Goal: Task Accomplishment & Management: Use online tool/utility

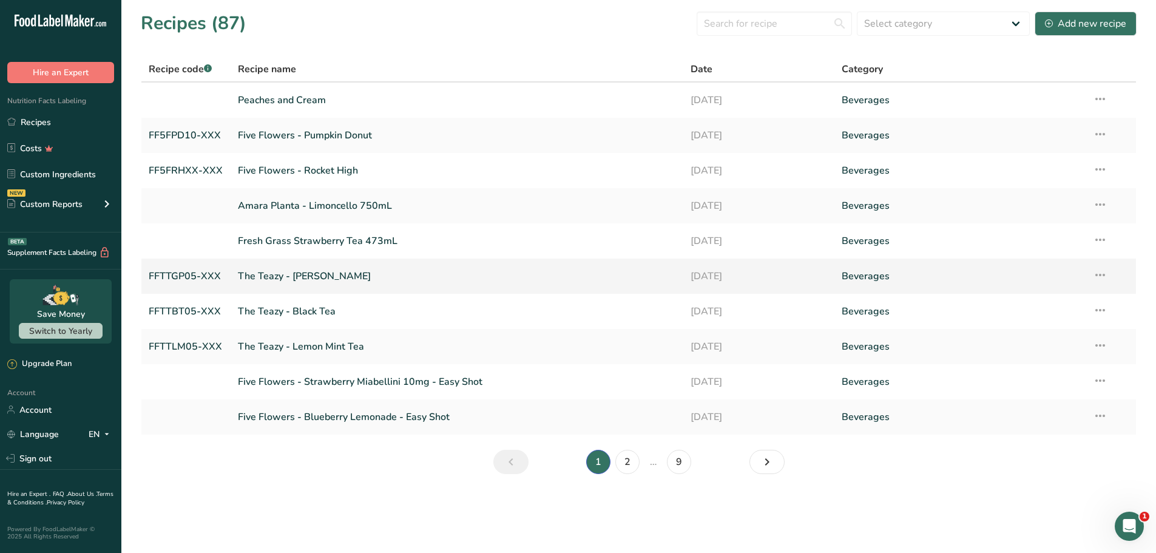
click at [318, 269] on link "The Teazy - [PERSON_NAME]" at bounding box center [457, 275] width 438 height 25
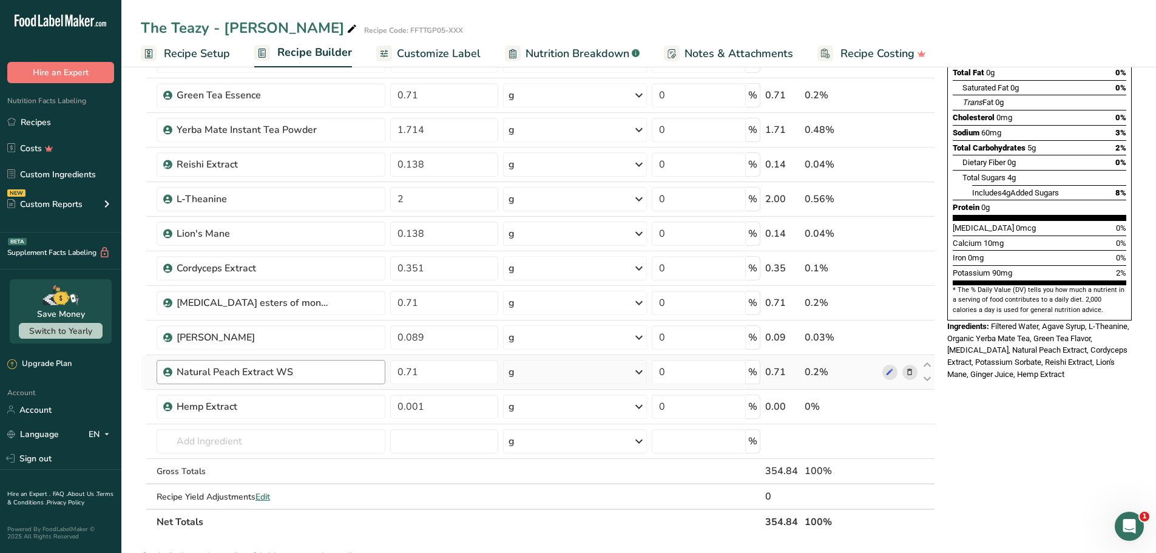
scroll to position [182, 0]
click at [429, 201] on input "2" at bounding box center [444, 200] width 108 height 24
type input "0.2"
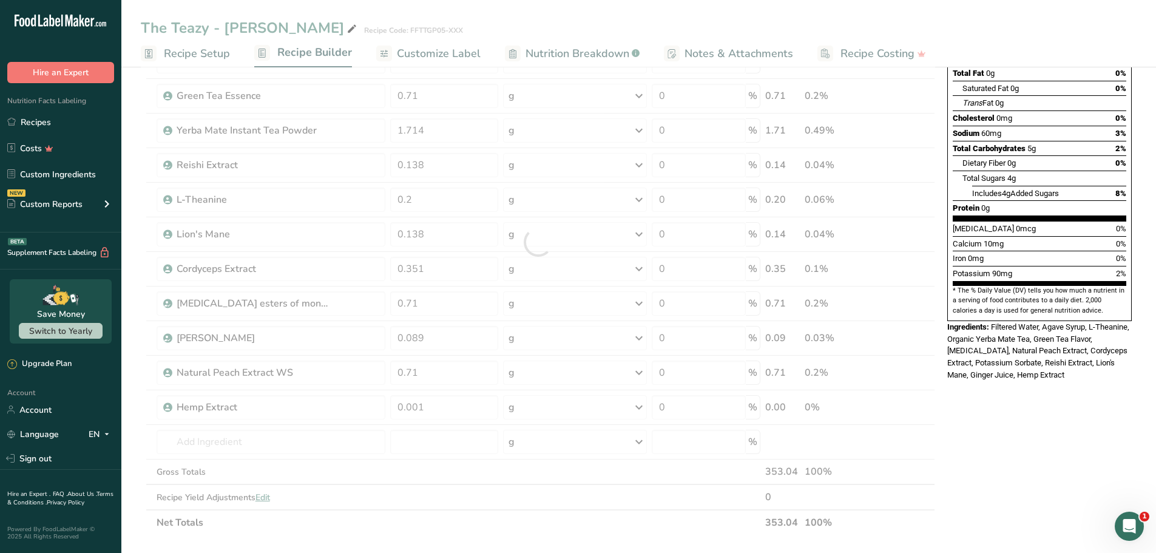
click at [1028, 444] on div "Nutrition Facts About 1 Serving Per Container Serving Size 355mL Amount Per Ser…" at bounding box center [1040, 432] width 194 height 1065
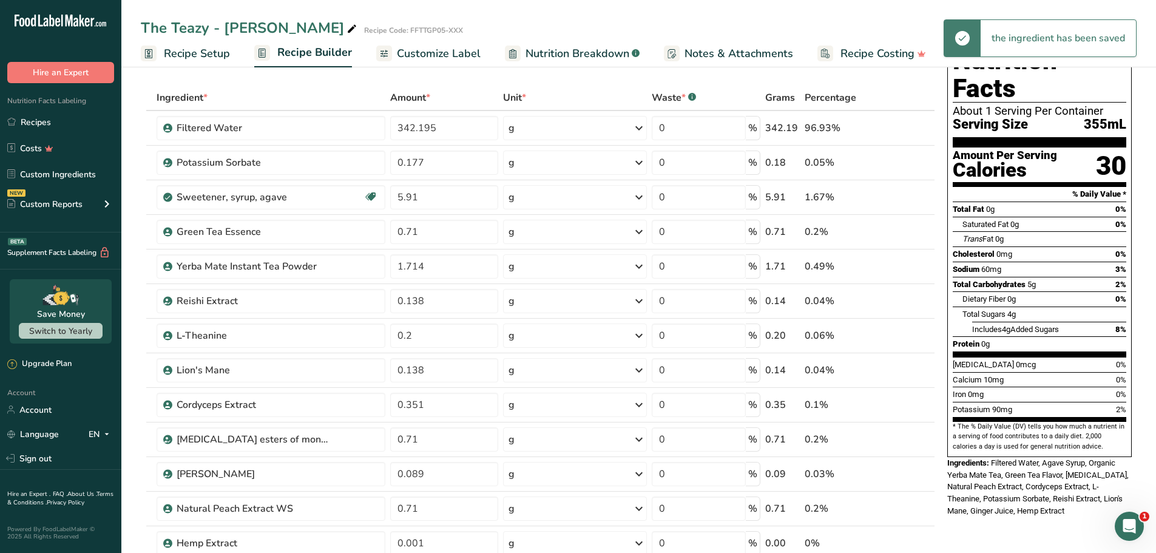
scroll to position [0, 0]
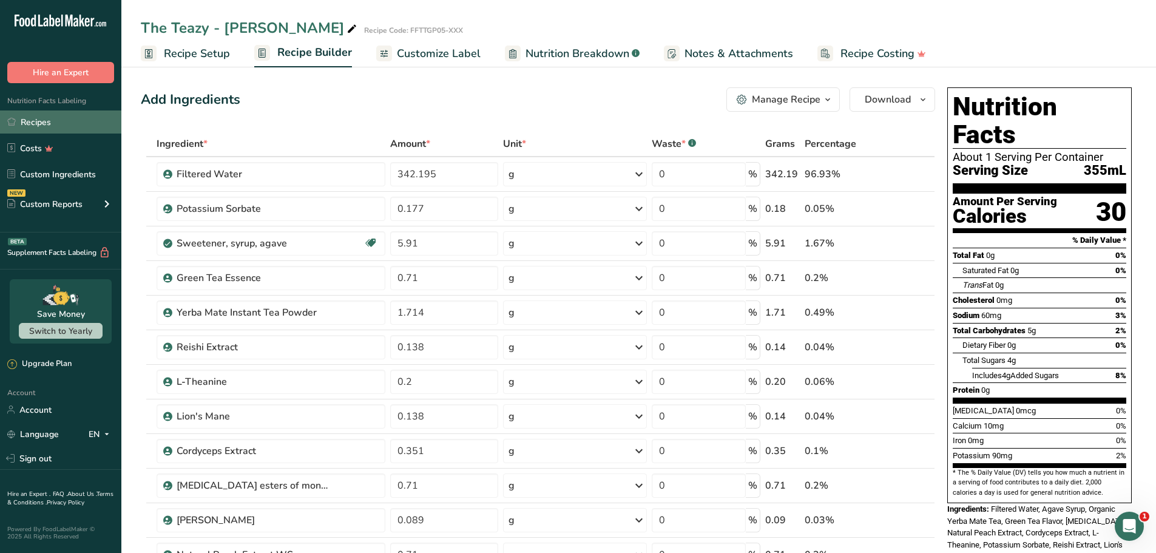
click at [26, 117] on link "Recipes" at bounding box center [60, 121] width 121 height 23
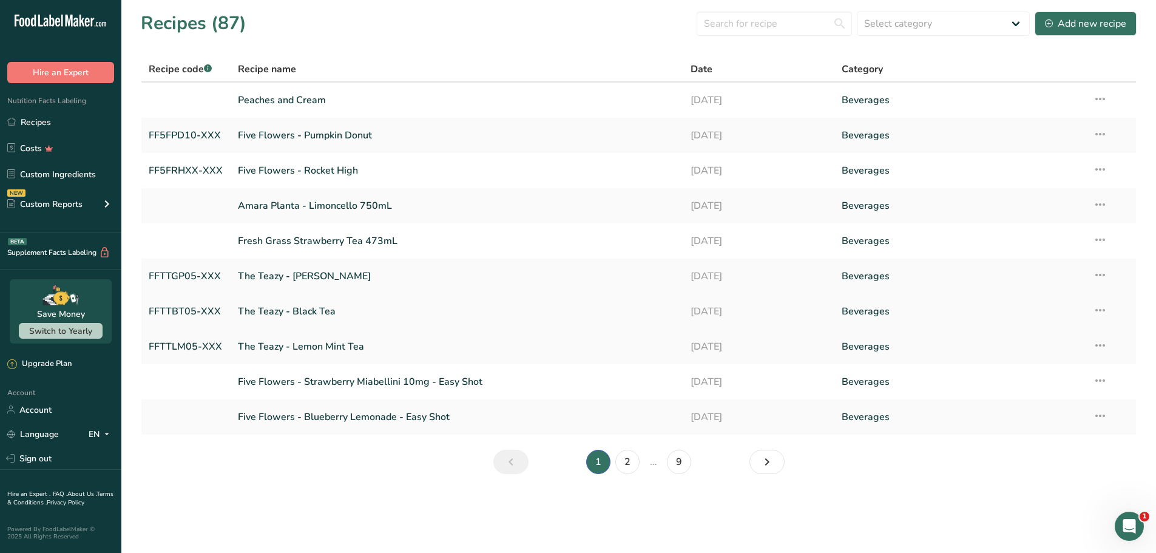
click at [290, 311] on link "The Teazy - Black Tea" at bounding box center [457, 311] width 438 height 25
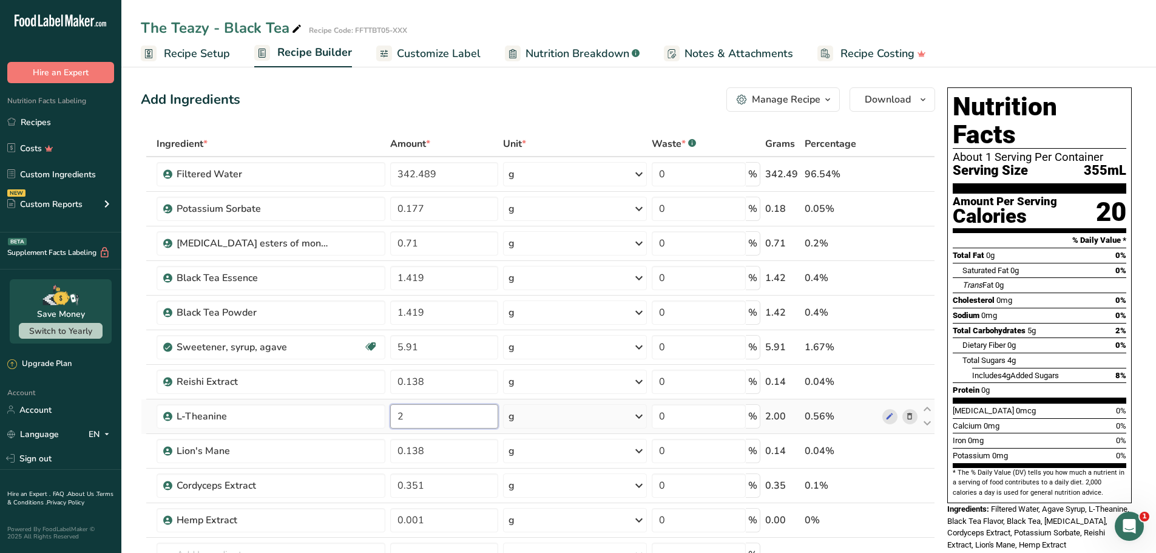
click at [431, 416] on input "2" at bounding box center [444, 416] width 108 height 24
type input "0.2"
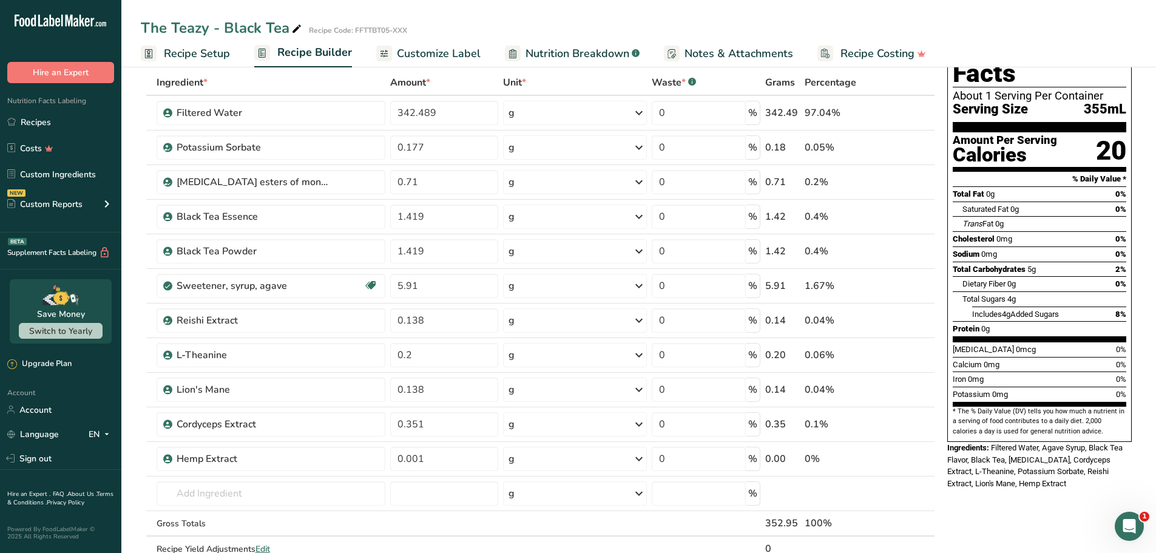
scroll to position [61, 0]
click at [34, 113] on link "Recipes" at bounding box center [60, 121] width 121 height 23
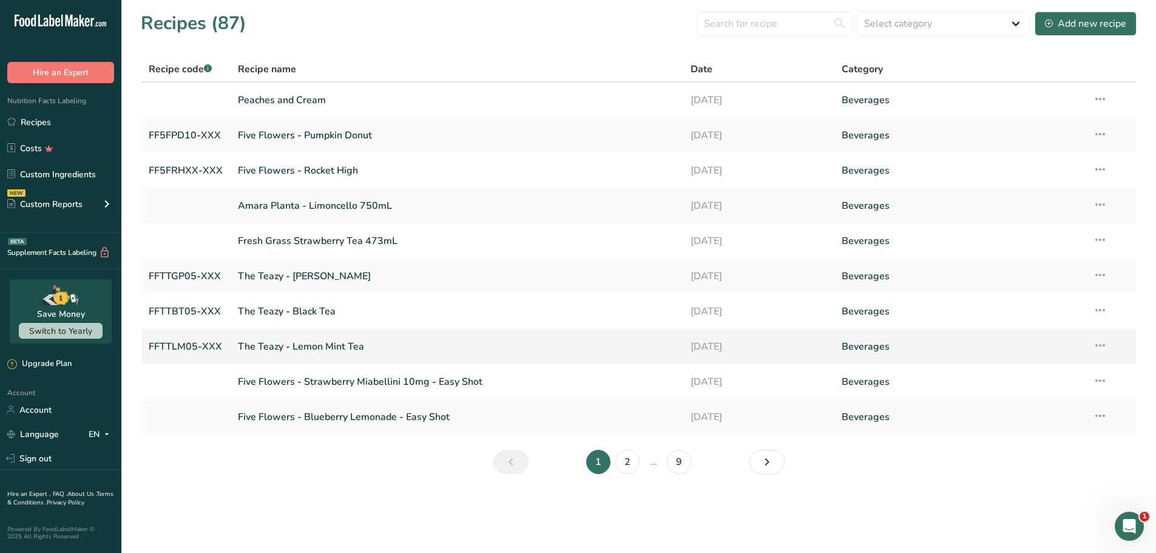
click at [304, 345] on link "The Teazy - Lemon Mint Tea" at bounding box center [457, 346] width 438 height 25
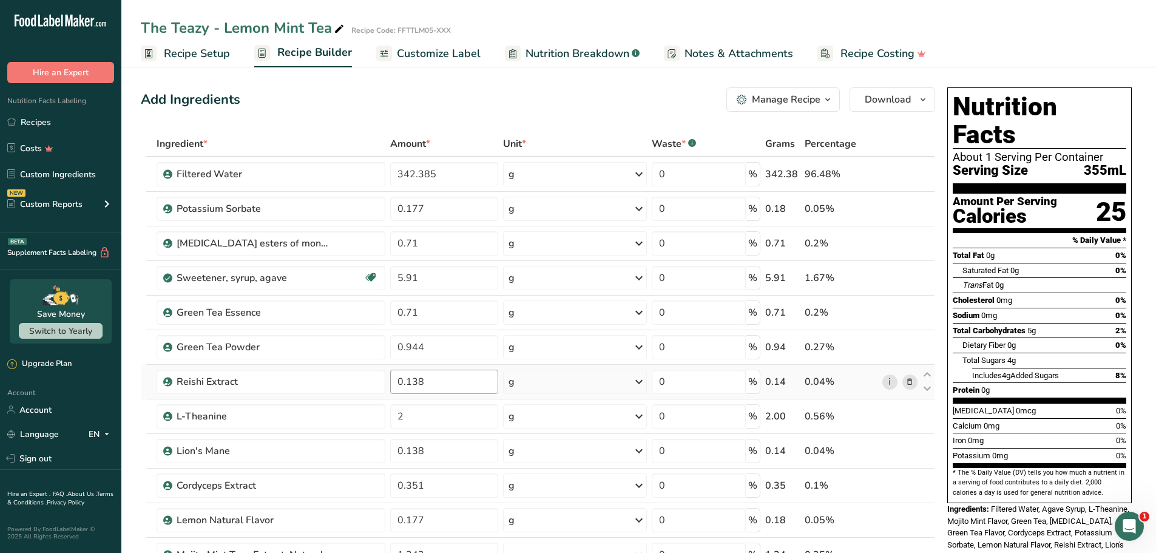
scroll to position [61, 0]
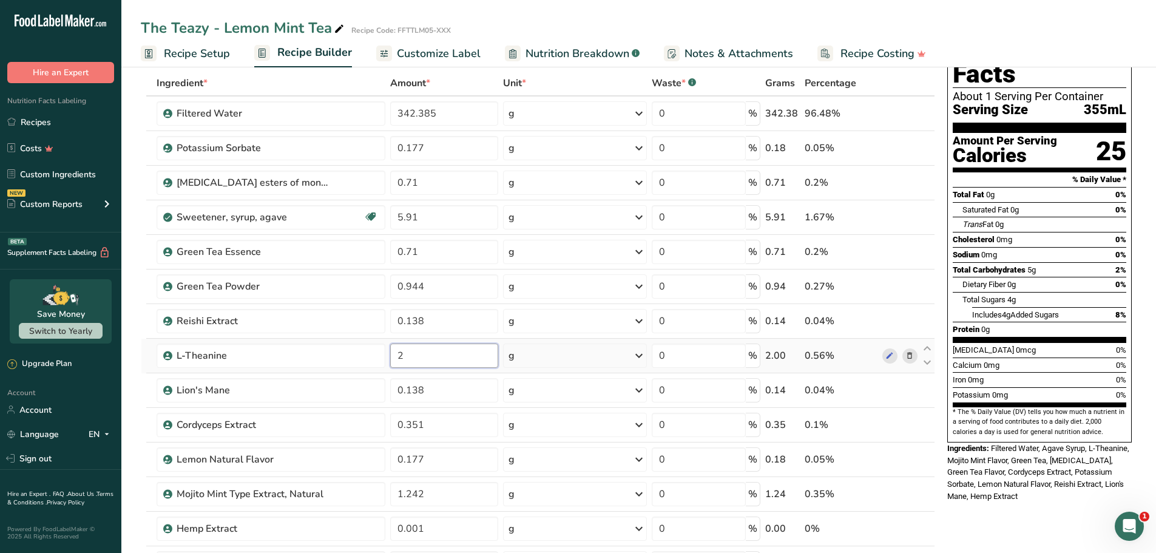
click at [429, 364] on input "2" at bounding box center [444, 356] width 108 height 24
type input "0.2"
click at [1011, 505] on div "Nutrition Facts About 1 Serving Per Container Serving Size 355mL Amount Per Ser…" at bounding box center [1040, 554] width 194 height 1065
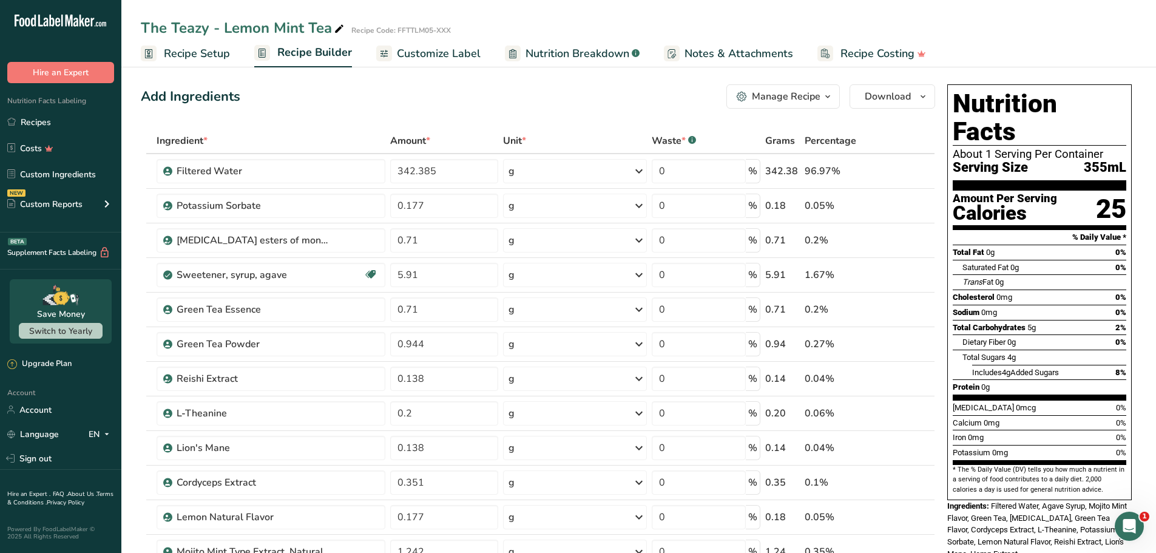
scroll to position [0, 0]
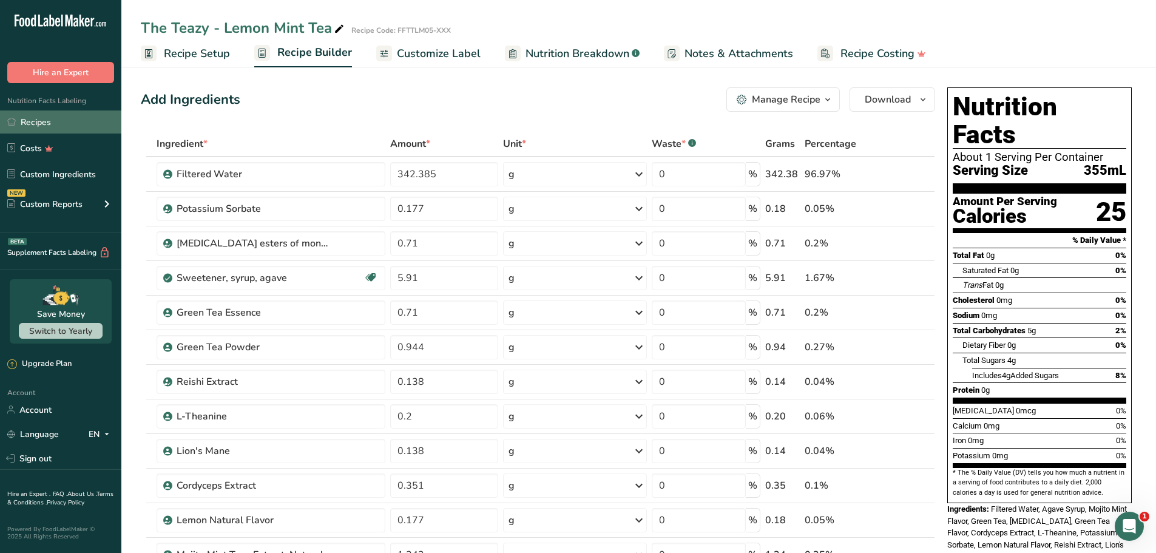
click at [22, 118] on link "Recipes" at bounding box center [60, 121] width 121 height 23
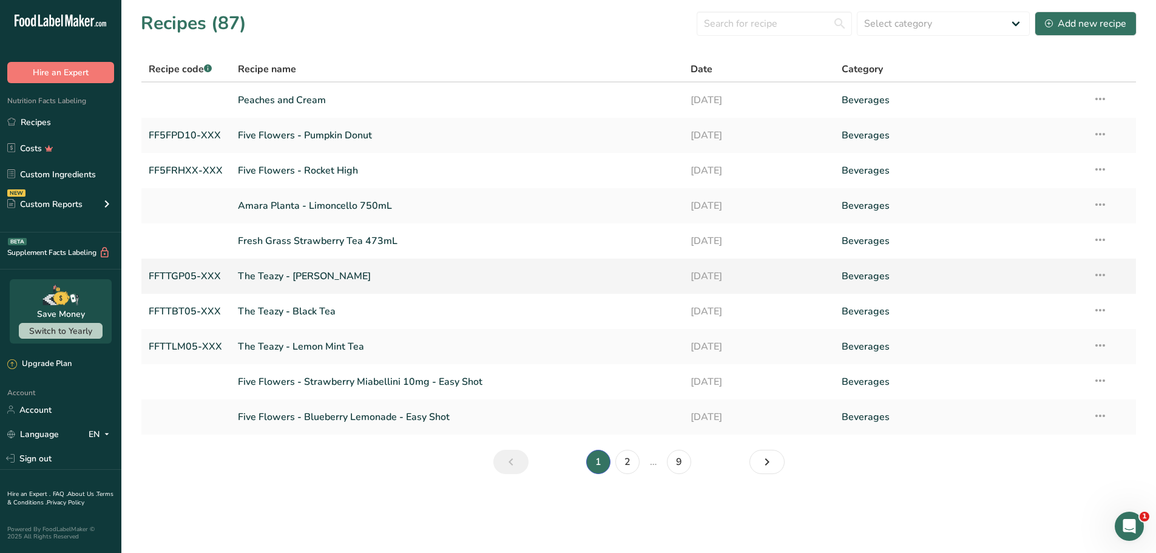
click at [322, 274] on link "The Teazy - [PERSON_NAME]" at bounding box center [457, 275] width 438 height 25
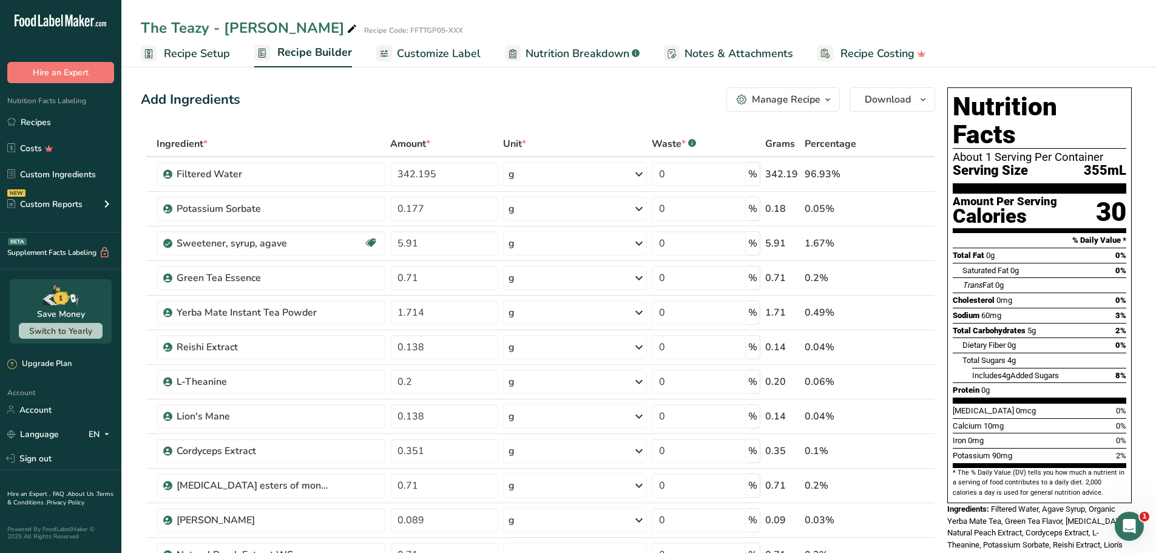
click at [441, 51] on span "Customize Label" at bounding box center [439, 54] width 84 height 16
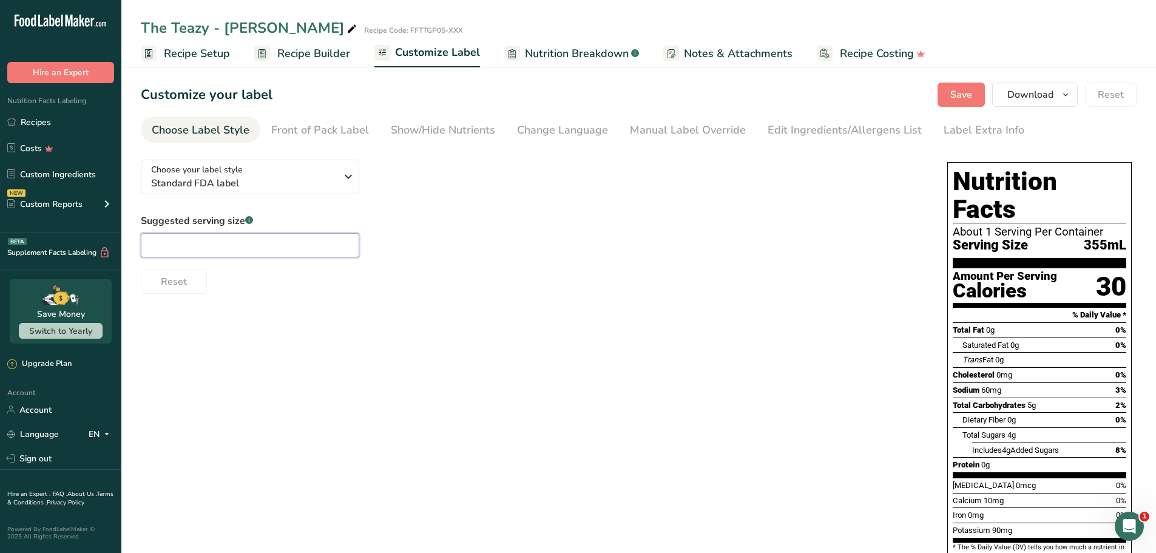
click at [194, 246] on input "text" at bounding box center [250, 245] width 219 height 24
type input "12oz"
click at [969, 98] on span "Save" at bounding box center [962, 94] width 22 height 15
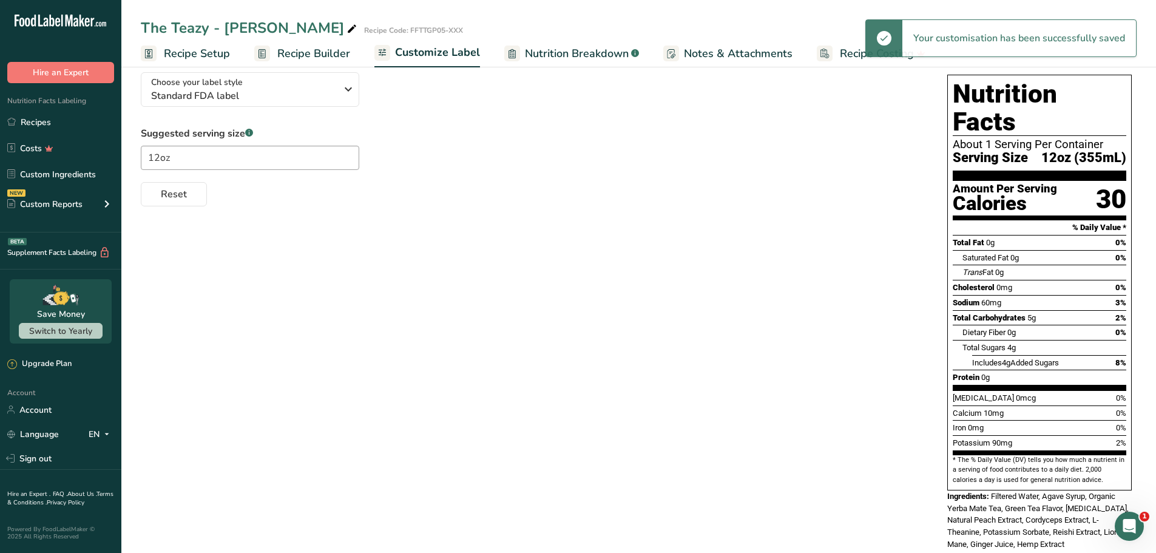
scroll to position [89, 0]
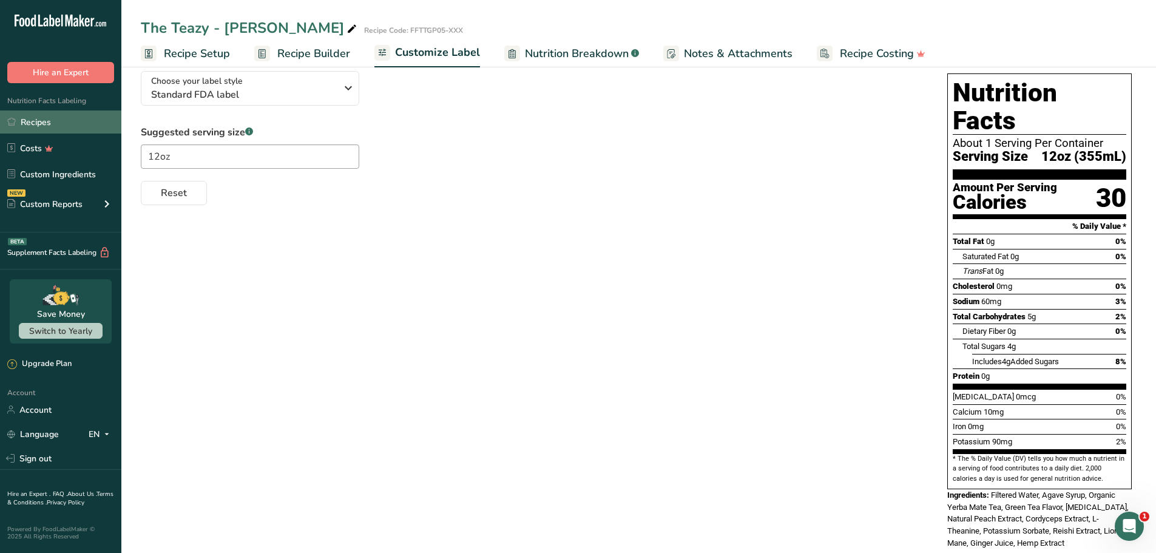
click at [39, 123] on link "Recipes" at bounding box center [60, 121] width 121 height 23
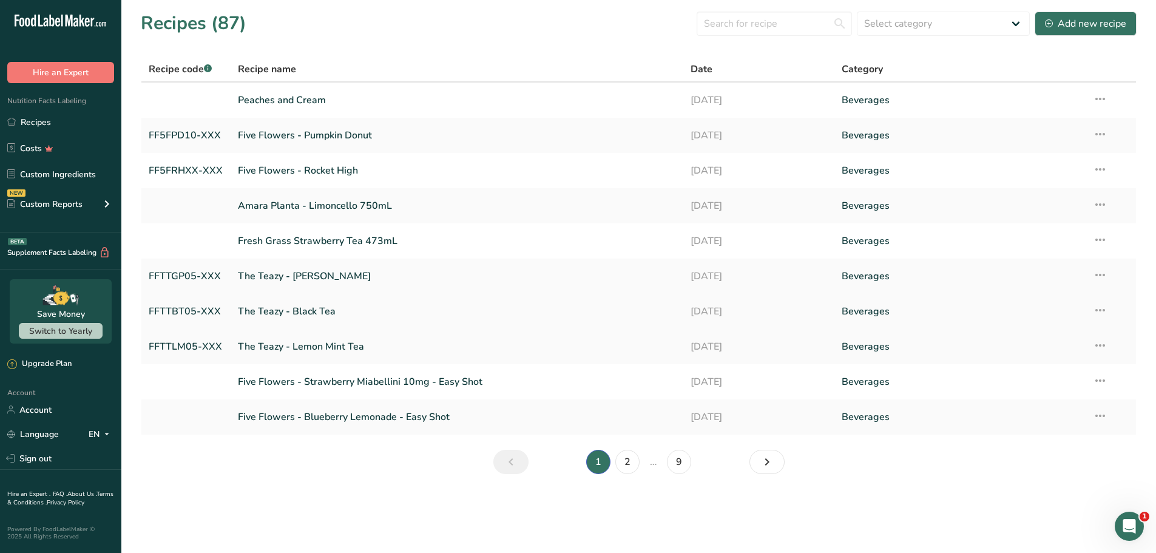
click at [303, 310] on link "The Teazy - Black Tea" at bounding box center [457, 311] width 438 height 25
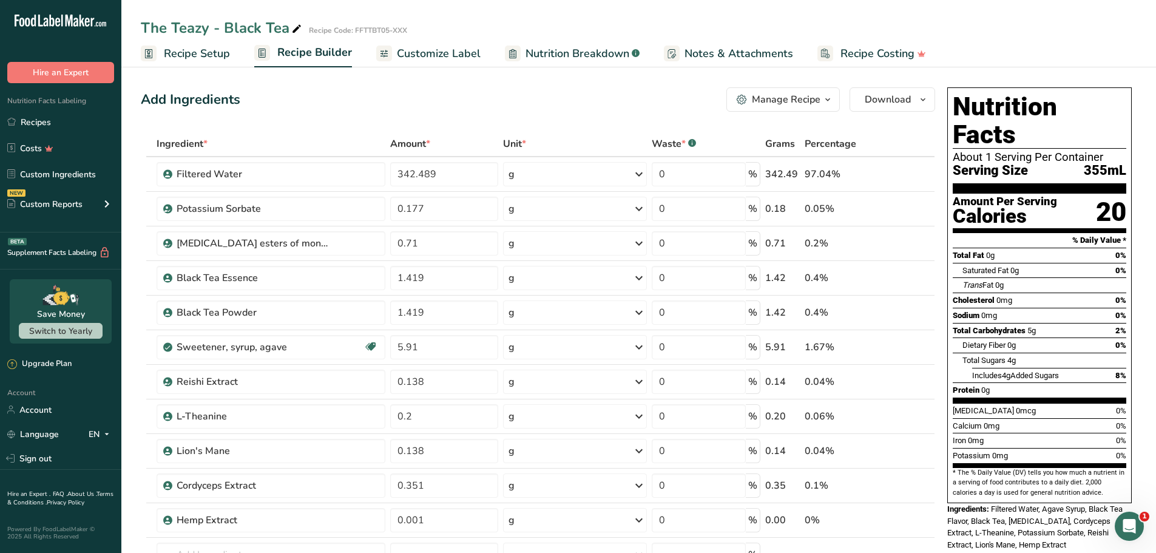
click at [439, 52] on span "Customize Label" at bounding box center [439, 54] width 84 height 16
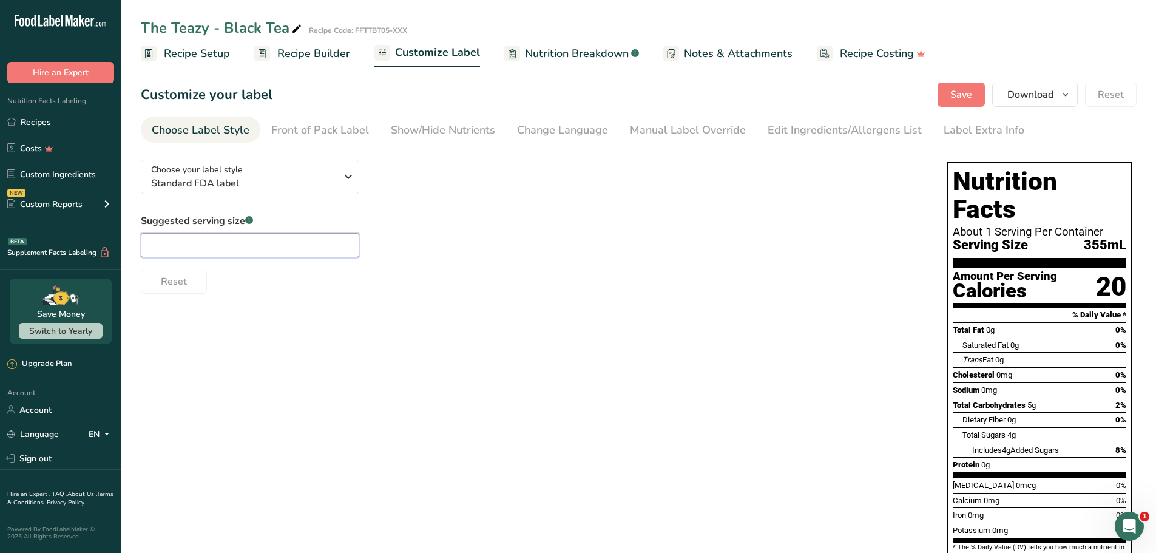
click at [215, 250] on input "text" at bounding box center [250, 245] width 219 height 24
type input "12oz"
click at [960, 95] on span "Save" at bounding box center [962, 94] width 22 height 15
click at [39, 124] on link "Recipes" at bounding box center [60, 121] width 121 height 23
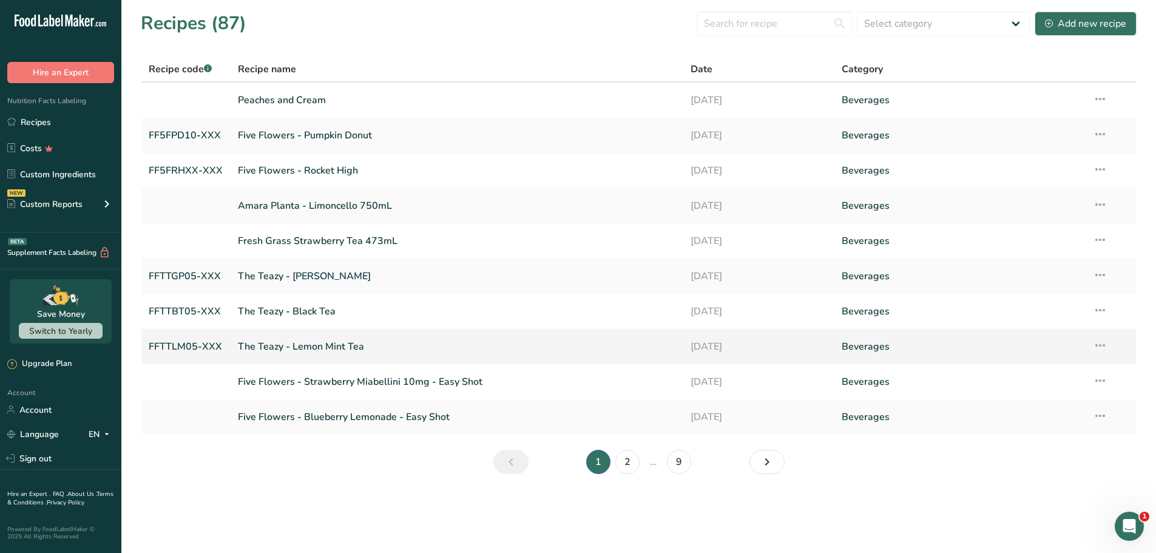
click at [336, 344] on link "The Teazy - Lemon Mint Tea" at bounding box center [457, 346] width 438 height 25
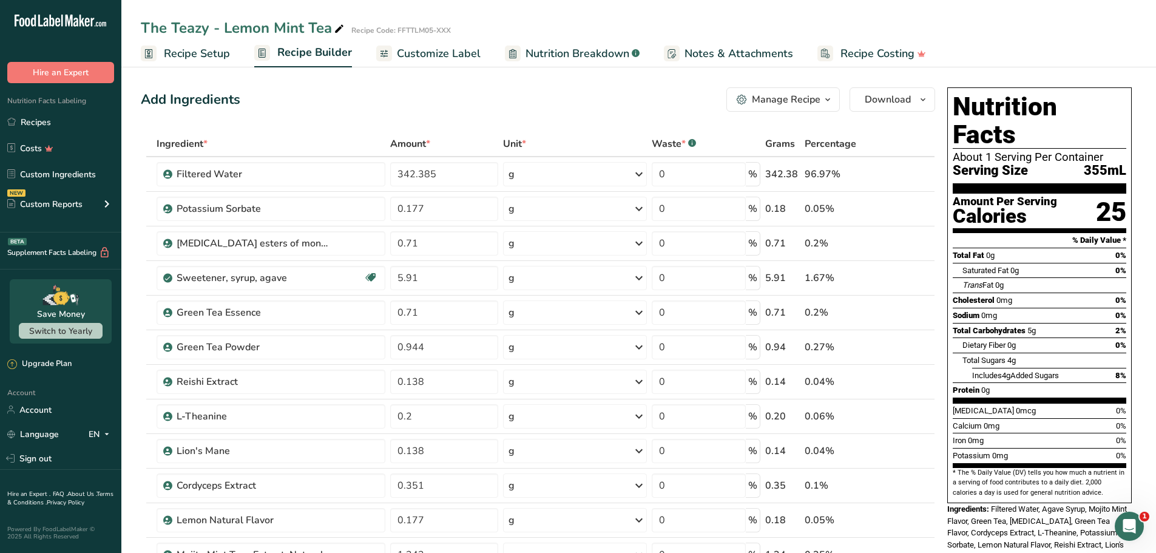
click at [456, 55] on span "Customize Label" at bounding box center [439, 54] width 84 height 16
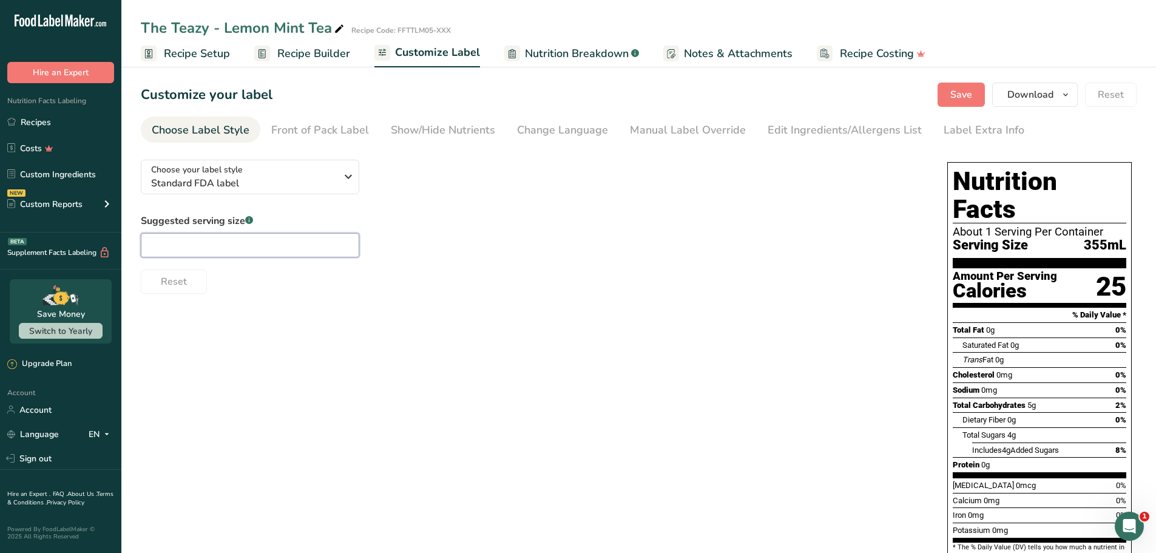
click at [194, 249] on input "text" at bounding box center [250, 245] width 219 height 24
type input "12oz"
click at [965, 101] on span "Save" at bounding box center [962, 94] width 22 height 15
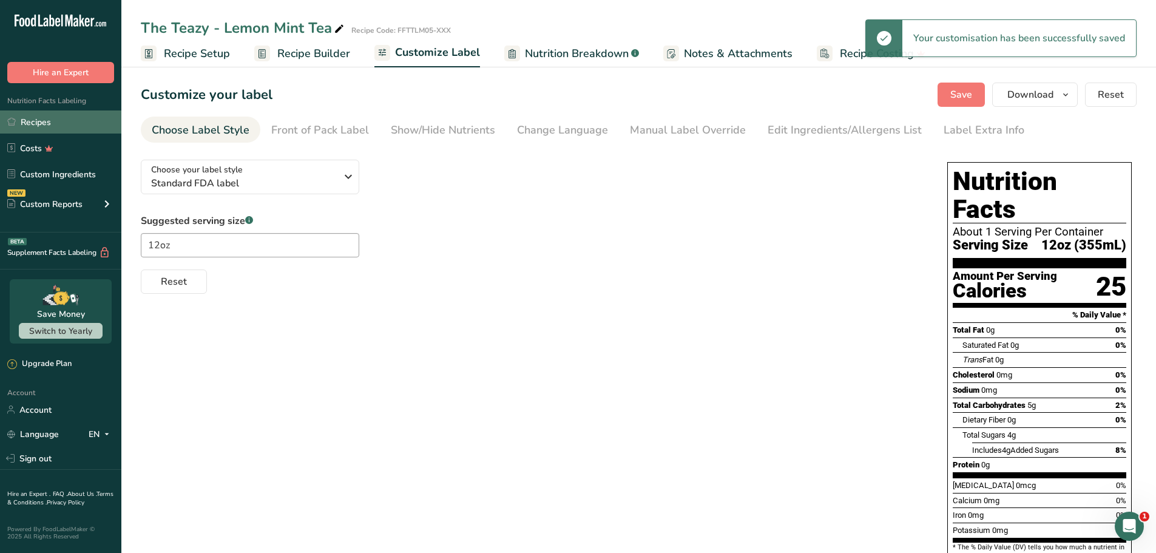
click at [41, 121] on link "Recipes" at bounding box center [60, 121] width 121 height 23
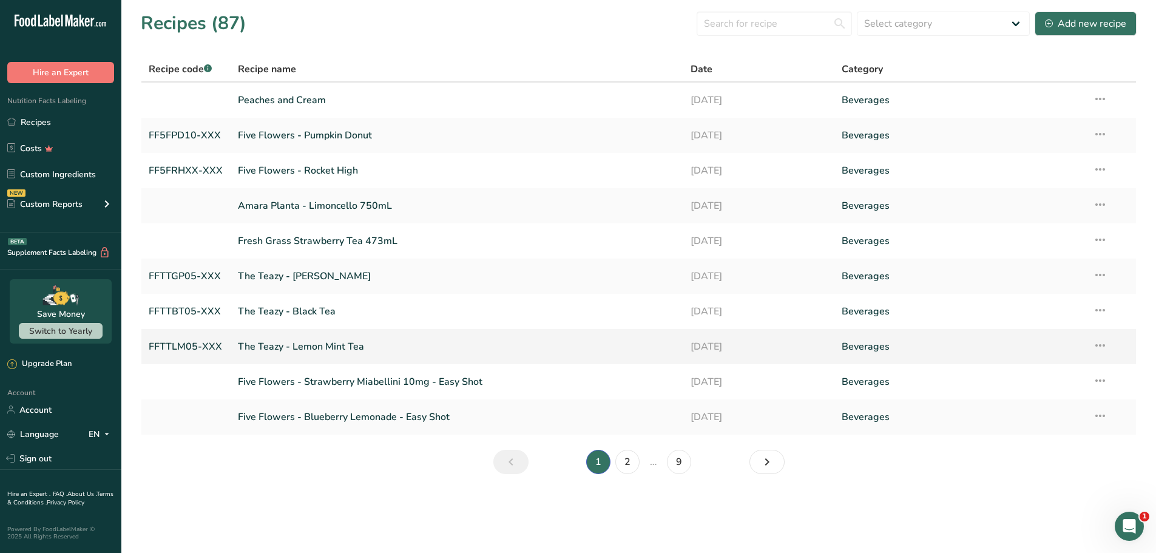
click at [347, 348] on link "The Teazy - Lemon Mint Tea" at bounding box center [457, 346] width 438 height 25
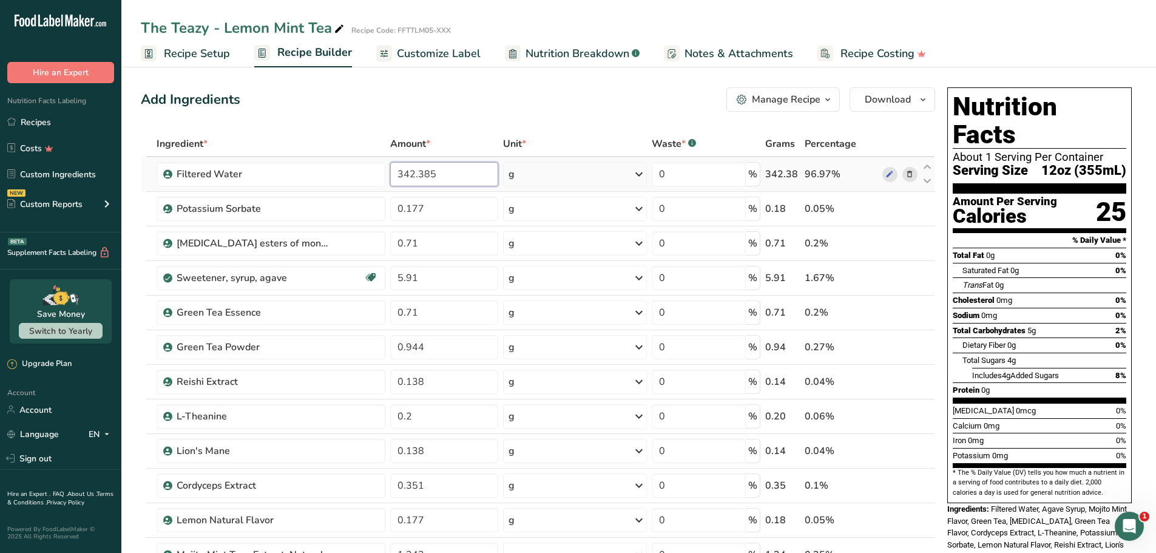
click at [448, 172] on input "342.385" at bounding box center [444, 174] width 108 height 24
type input "344.30"
click at [36, 122] on link "Recipes" at bounding box center [60, 121] width 121 height 23
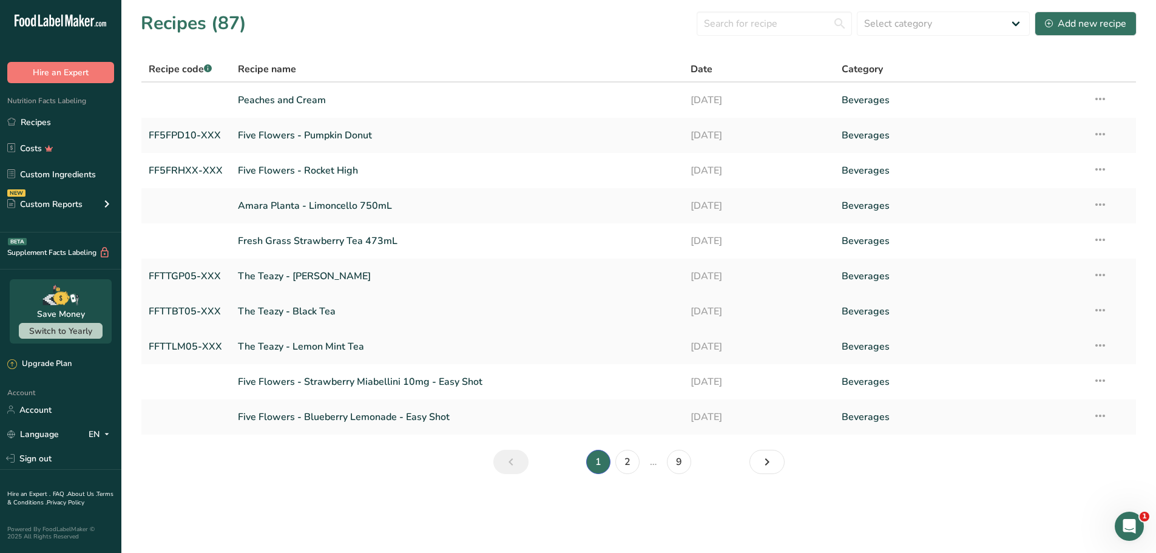
click at [320, 313] on link "The Teazy - Black Tea" at bounding box center [457, 311] width 438 height 25
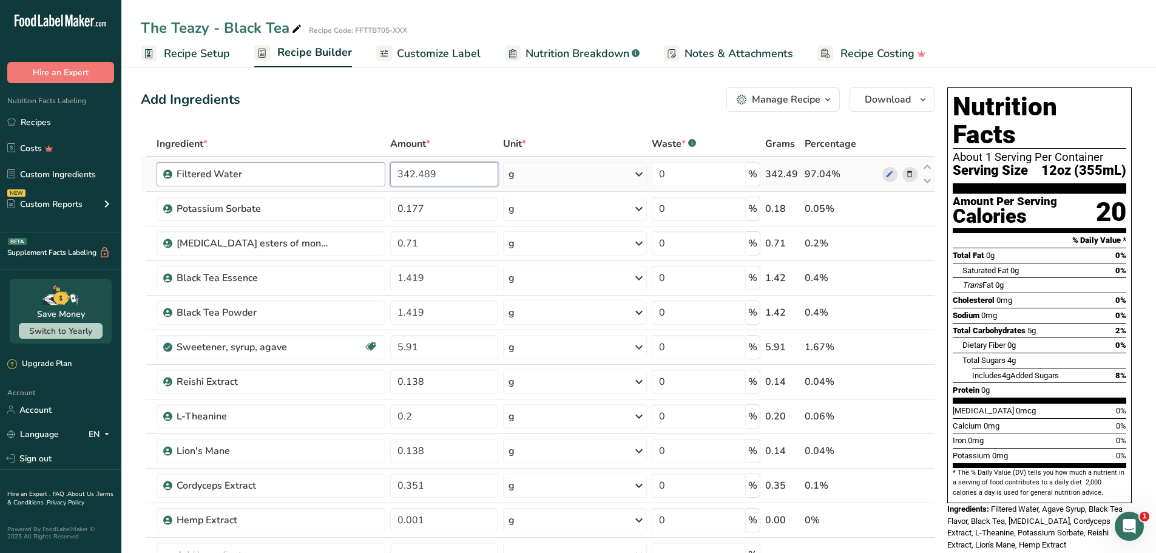
drag, startPoint x: 361, startPoint y: 174, endPoint x: 351, endPoint y: 175, distance: 9.3
click at [351, 175] on tr "Filtered Water 342.489 g Weight Units g kg mg See more Volume Units l Volume un…" at bounding box center [537, 174] width 793 height 35
type input "344.54"
click at [601, 107] on div "Add Ingredients Manage Recipe Delete Recipe Duplicate Recipe Scale Recipe Save …" at bounding box center [538, 99] width 795 height 24
click at [43, 118] on link "Recipes" at bounding box center [60, 121] width 121 height 23
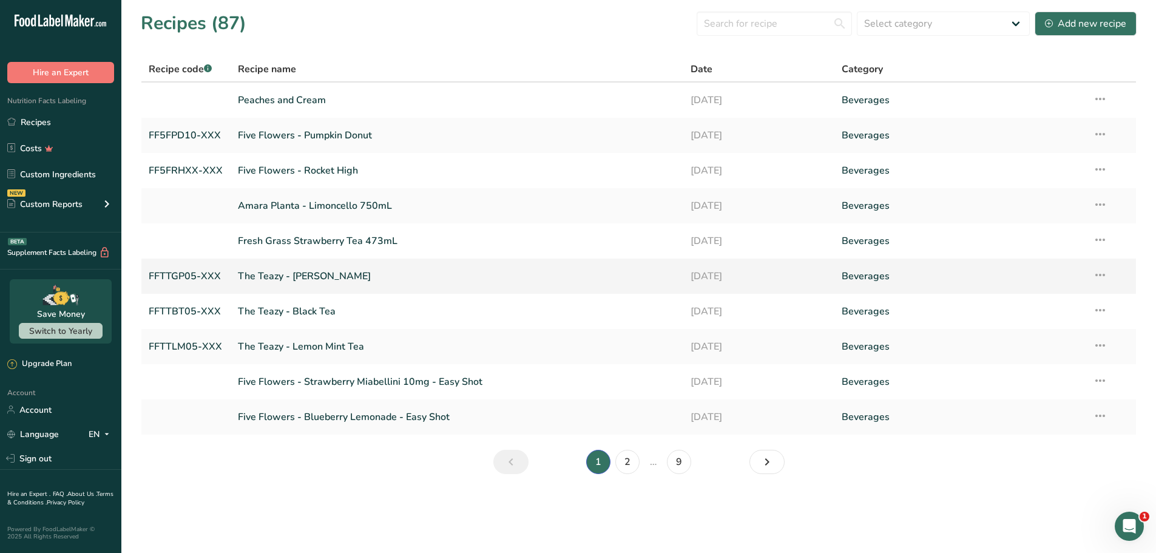
click at [319, 277] on link "The Teazy - [PERSON_NAME]" at bounding box center [457, 275] width 438 height 25
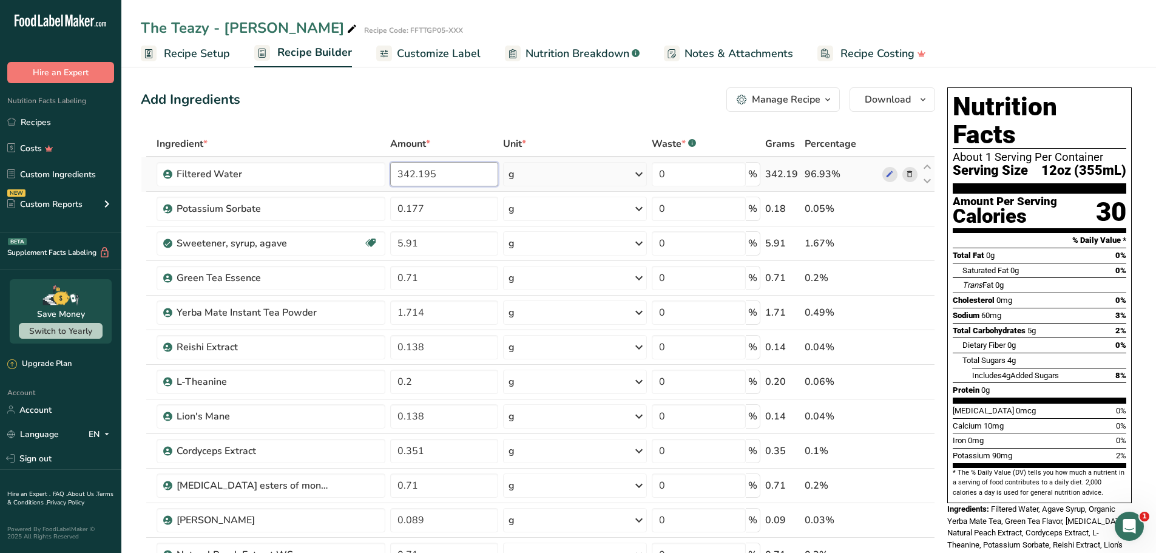
click at [452, 174] on input "342.195" at bounding box center [444, 174] width 108 height 24
type input "344.15"
click at [39, 124] on link "Recipes" at bounding box center [60, 121] width 121 height 23
